Goal: Task Accomplishment & Management: Use online tool/utility

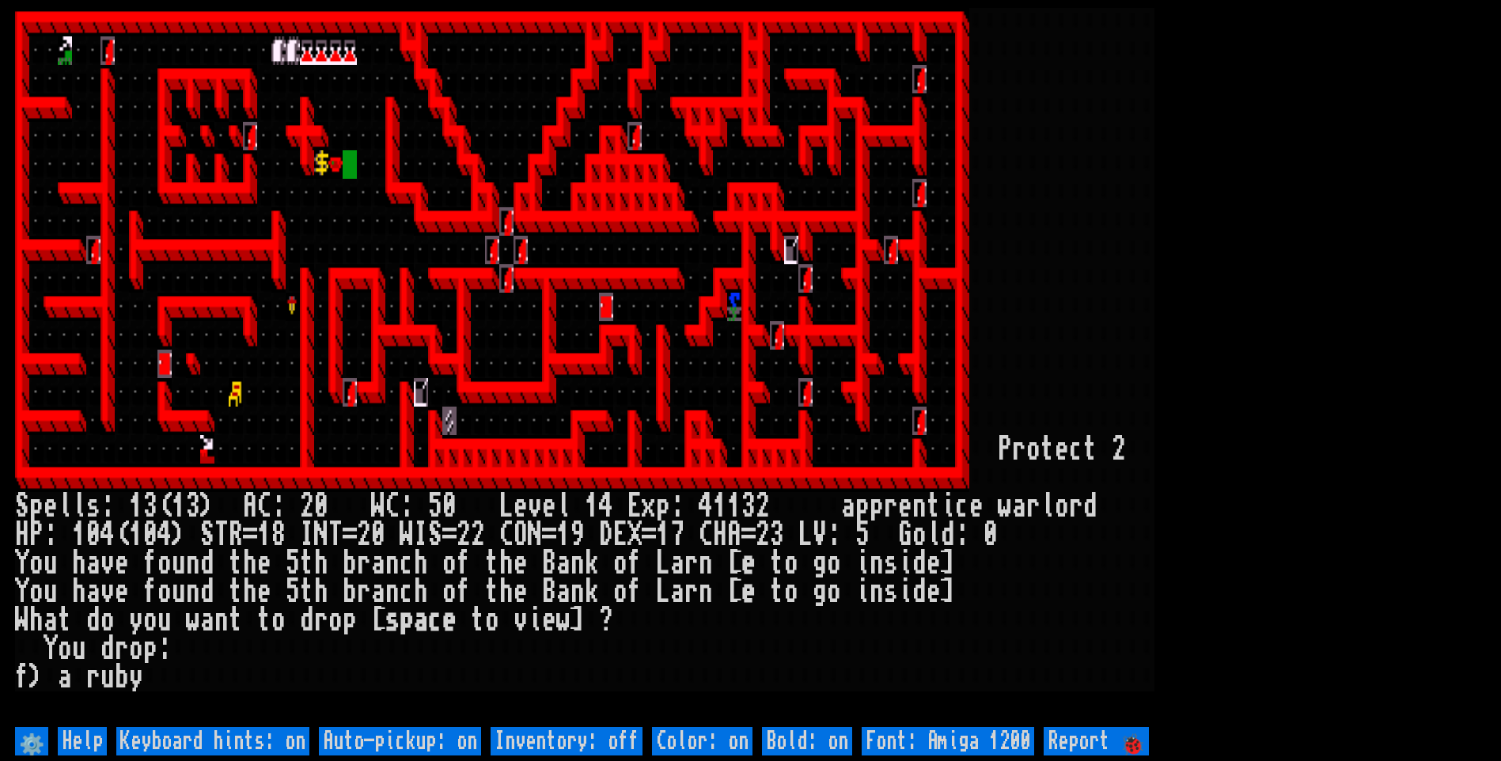
click at [434, 735] on off "Auto-pickup: on" at bounding box center [400, 741] width 162 height 28
type off "Auto-pickup: off"
